Goal: Complete application form

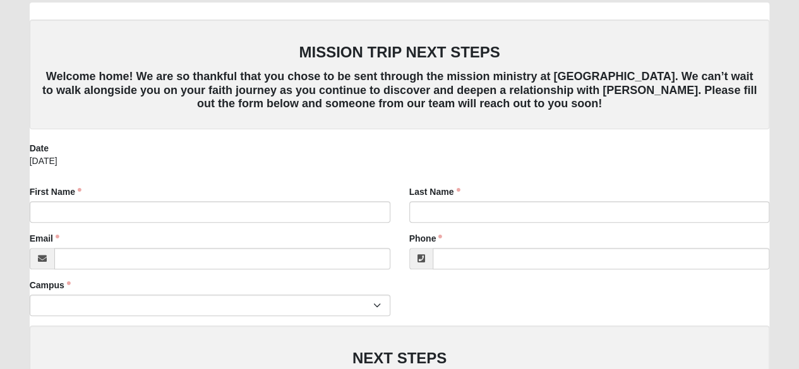
scroll to position [46, 0]
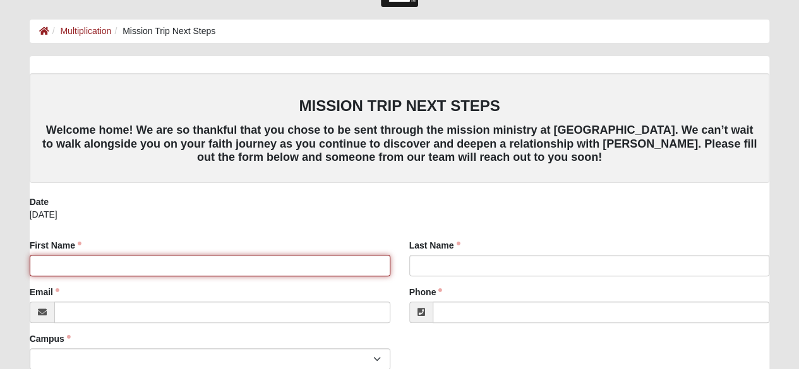
click at [266, 270] on input "First Name" at bounding box center [210, 265] width 361 height 21
type input "[PERSON_NAME]"
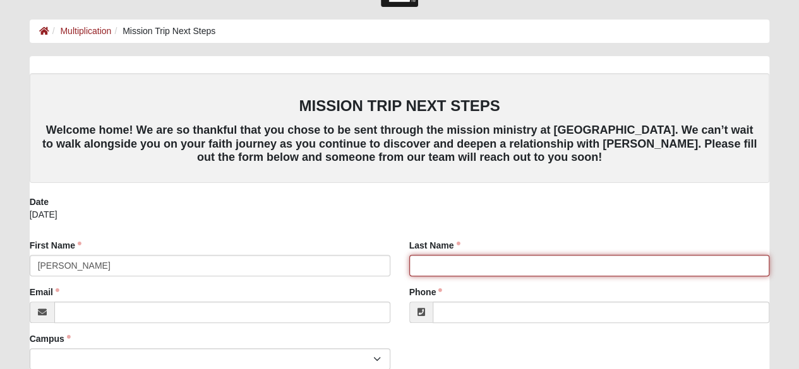
type input "[PERSON_NAME]"
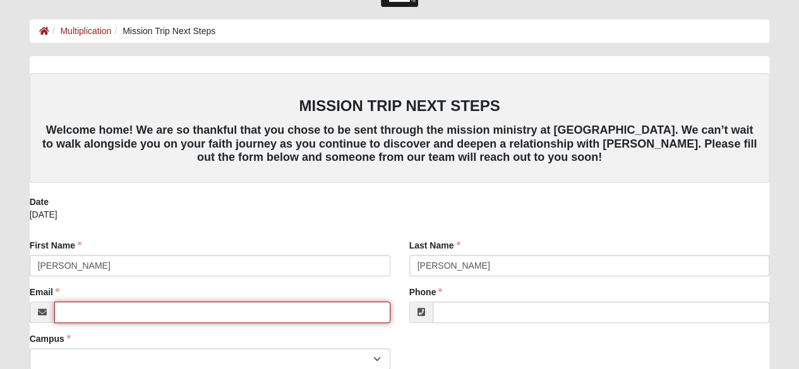
type input "[EMAIL_ADDRESS][DOMAIN_NAME]"
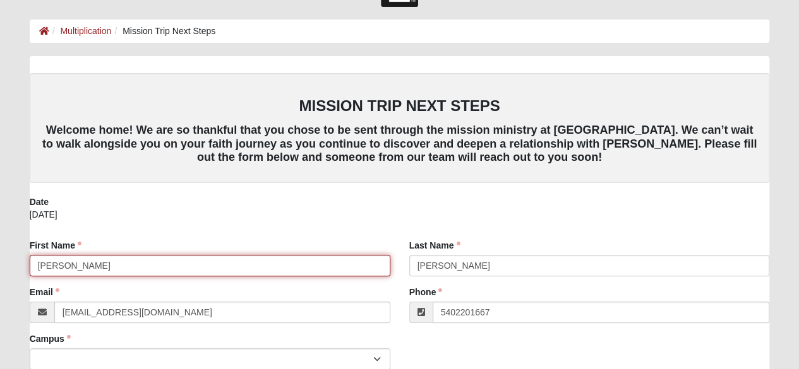
type input "[PHONE_NUMBER]"
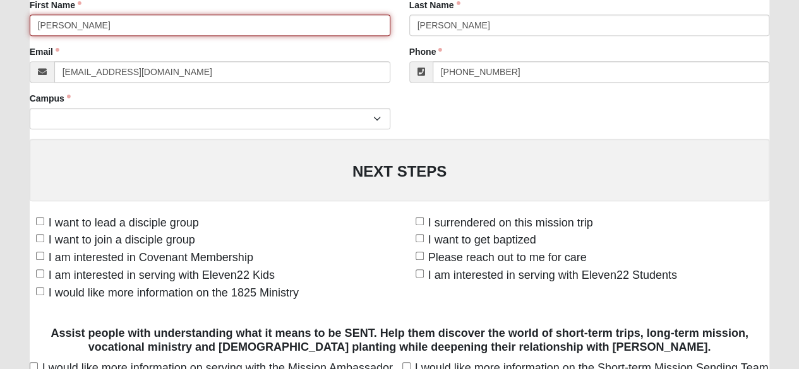
scroll to position [299, 0]
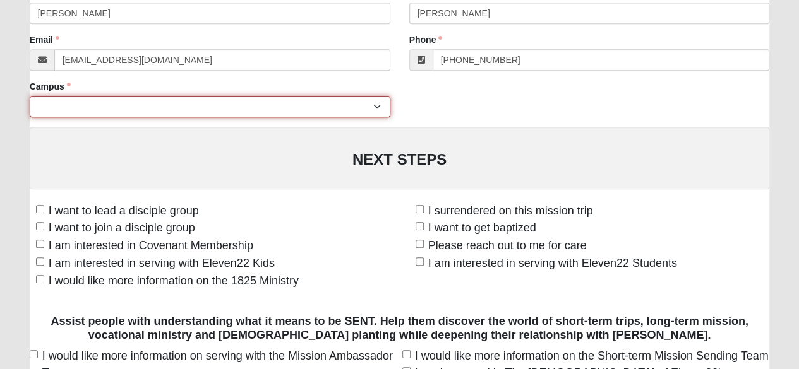
click at [378, 108] on select "[GEOGRAPHIC_DATA] [GEOGRAPHIC_DATA] (Coming Soon) Eleven22 Online [PERSON_NAME]…" at bounding box center [210, 106] width 361 height 21
select select "3"
click at [30, 96] on select "[GEOGRAPHIC_DATA] [GEOGRAPHIC_DATA] (Coming Soon) Eleven22 Online [PERSON_NAME]…" at bounding box center [210, 106] width 361 height 21
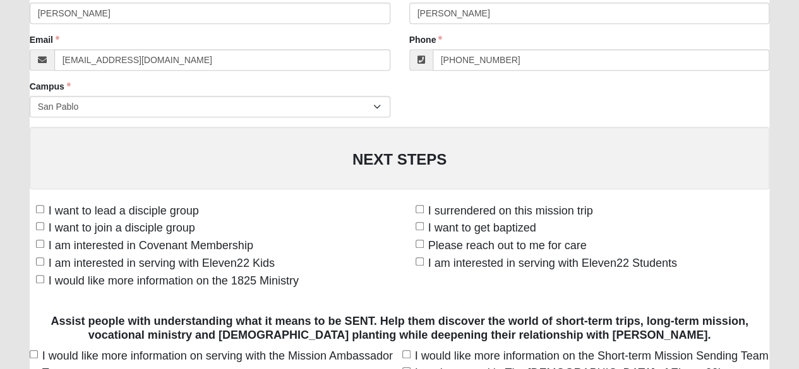
click at [248, 147] on div "NEXT STEPS" at bounding box center [400, 158] width 740 height 63
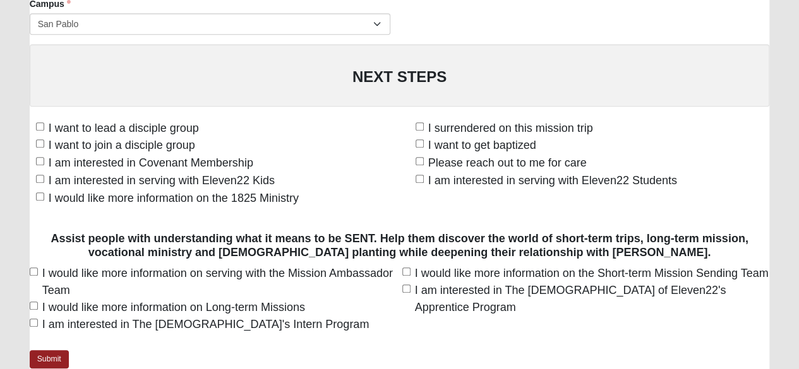
scroll to position [362, 0]
